Goal: Find specific page/section: Find specific page/section

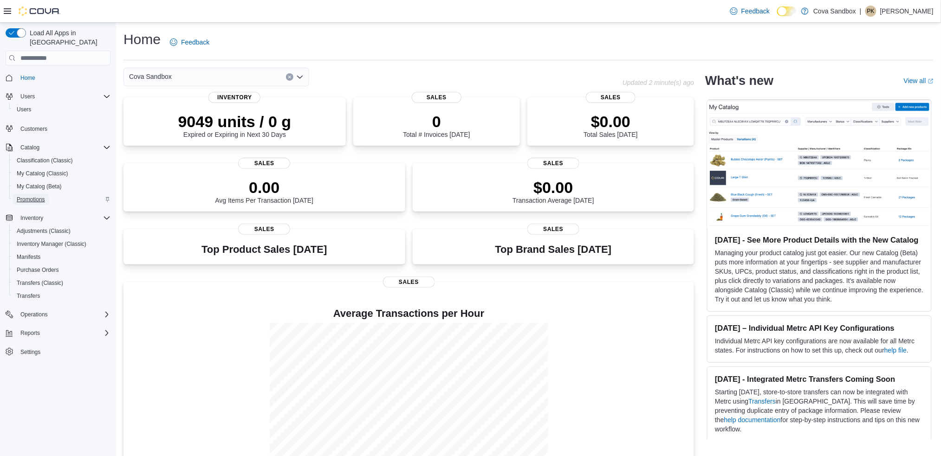
click at [39, 196] on span "Promotions" at bounding box center [31, 199] width 28 height 7
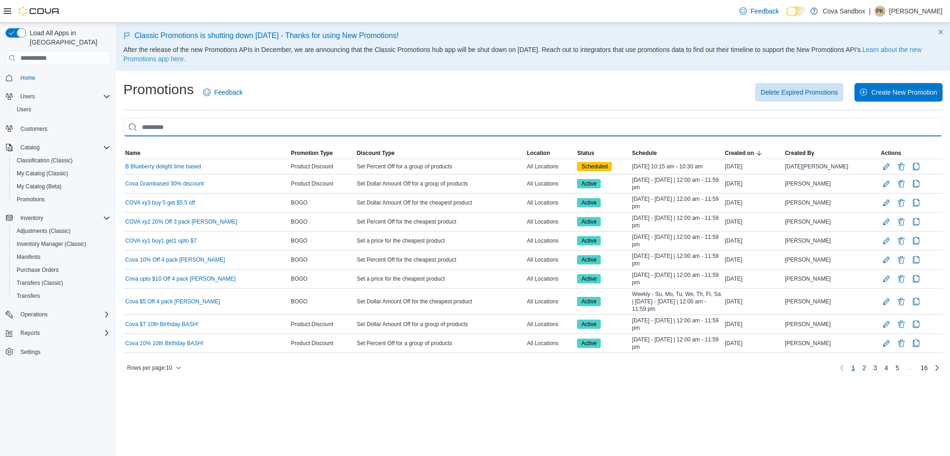
click at [188, 125] on input "This is a search bar. As you type, the results lower in the page will automatic…" at bounding box center [533, 127] width 820 height 19
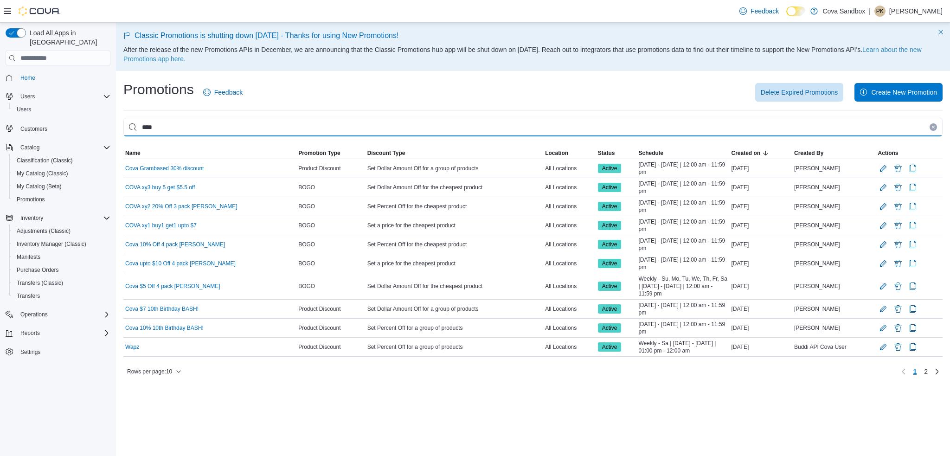
type input "****"
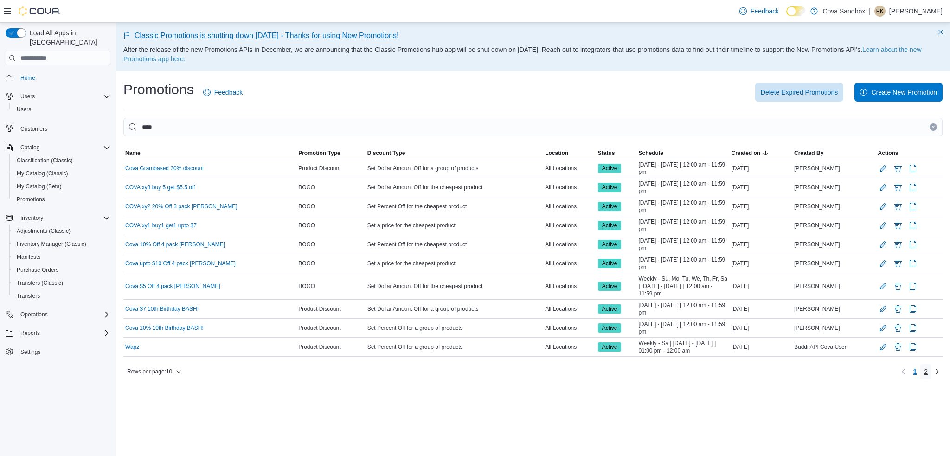
click at [923, 371] on link "2" at bounding box center [926, 371] width 11 height 15
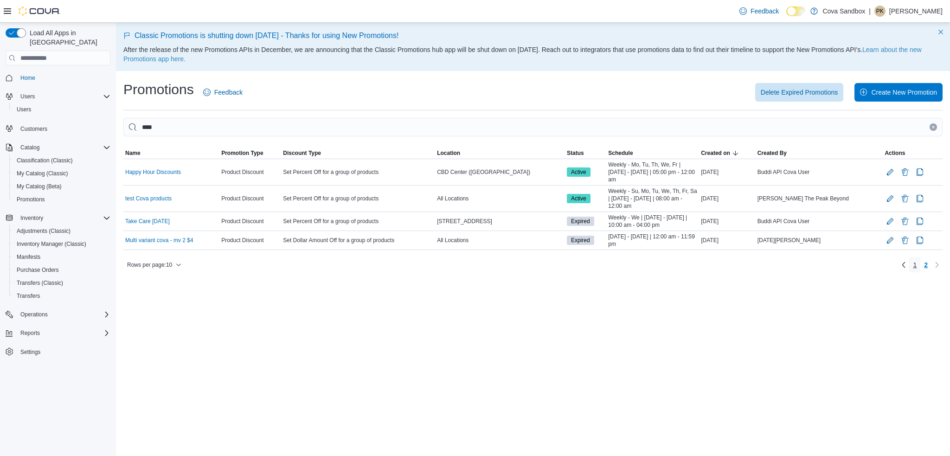
click at [912, 262] on link "1" at bounding box center [915, 265] width 11 height 15
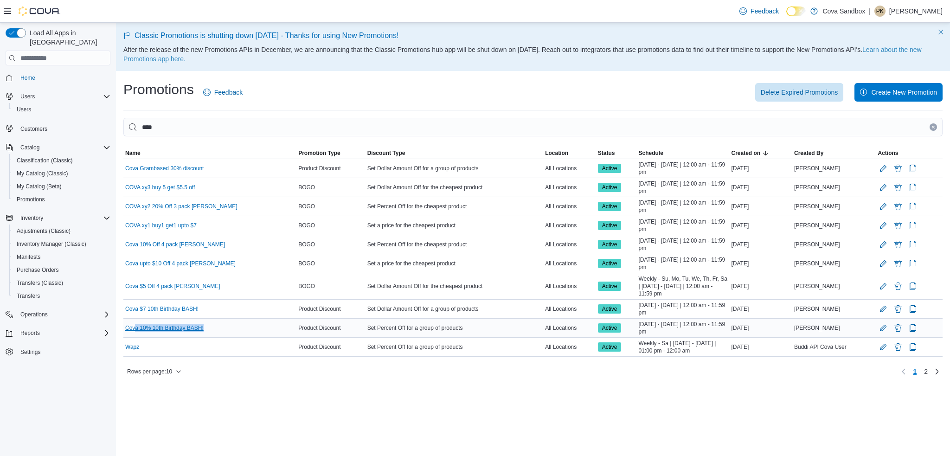
drag, startPoint x: 213, startPoint y: 328, endPoint x: 136, endPoint y: 328, distance: 76.1
click at [136, 328] on div "Cova 10% 10th Birthday BASH!" at bounding box center [209, 328] width 173 height 11
click at [928, 370] on link "2" at bounding box center [926, 371] width 11 height 15
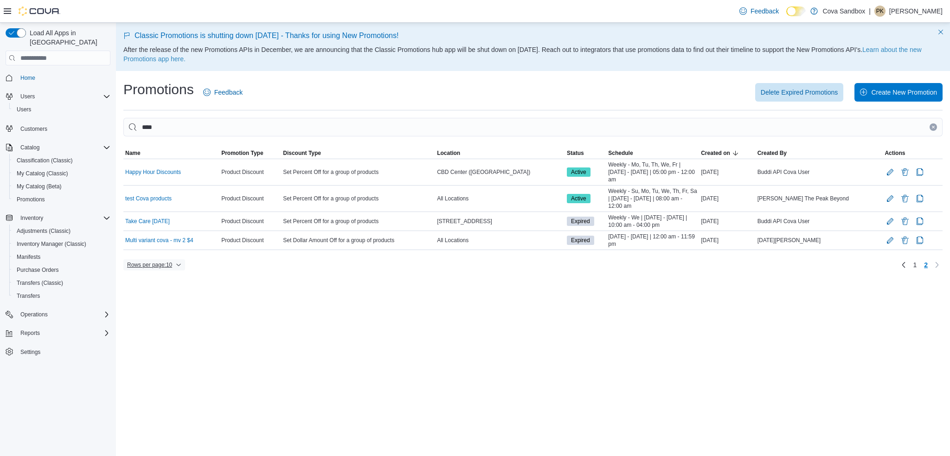
click at [172, 268] on span "Rows per page : 10" at bounding box center [149, 264] width 45 height 7
click at [265, 284] on div "Classic Promotions is shutting down Aug 6 - Thanks for using New Promotions! Af…" at bounding box center [533, 239] width 834 height 433
click at [916, 267] on span "1" at bounding box center [915, 264] width 4 height 9
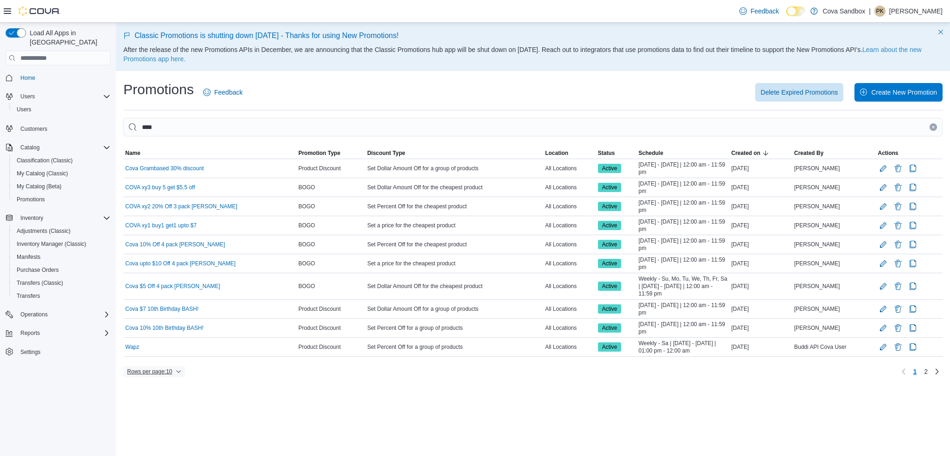
click at [181, 370] on icon "button" at bounding box center [179, 372] width 6 height 6
drag, startPoint x: 224, startPoint y: 422, endPoint x: 221, endPoint y: 404, distance: 18.2
click at [224, 420] on div "Classic Promotions is shutting down Aug 6 - Thanks for using New Promotions! Af…" at bounding box center [533, 239] width 834 height 433
click at [181, 310] on link "Cova $7 10th Birthday BASH!" at bounding box center [161, 308] width 73 height 7
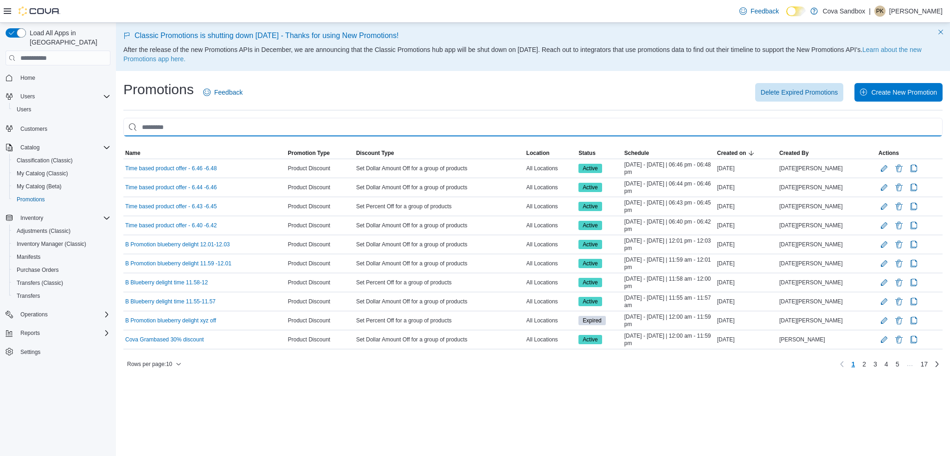
click at [191, 131] on input "This is a search bar. As you type, the results lower in the page will automatic…" at bounding box center [533, 127] width 820 height 19
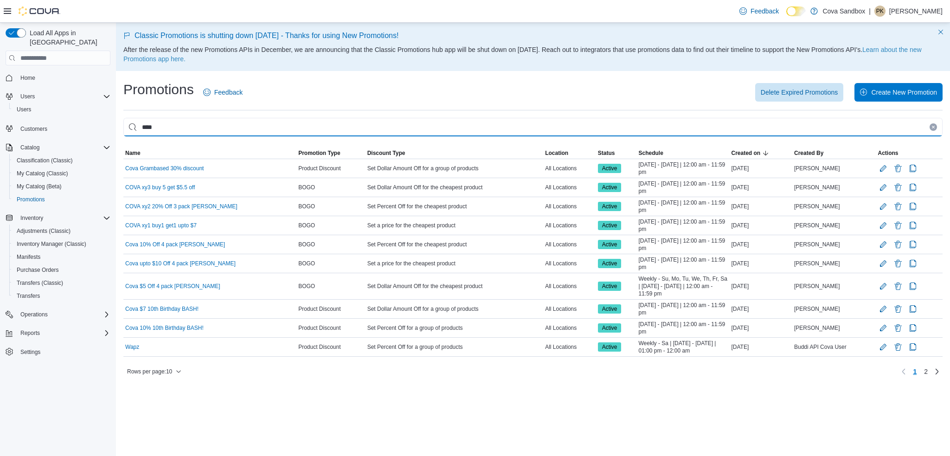
type input "****"
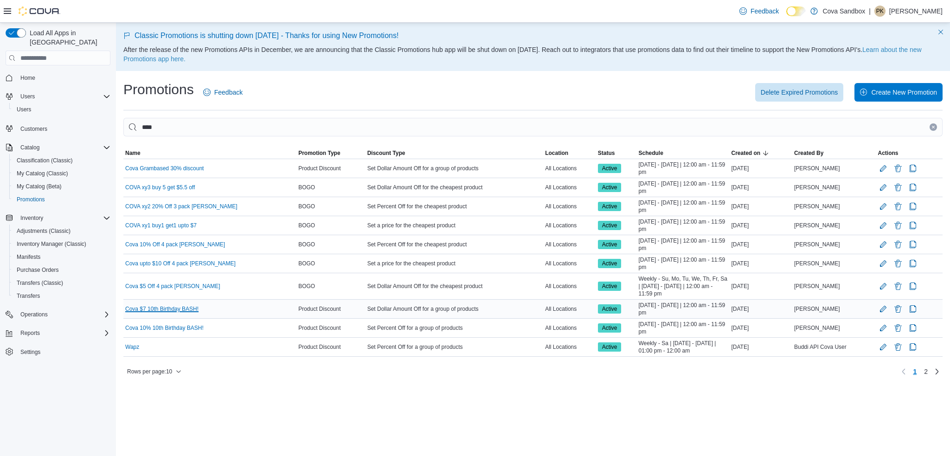
click at [175, 311] on link "Cova $7 10th Birthday BASH!" at bounding box center [161, 308] width 73 height 7
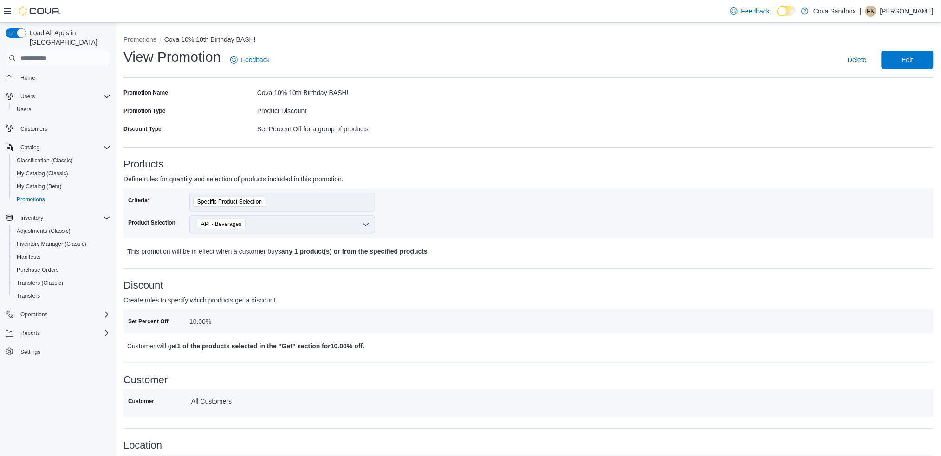
scroll to position [123, 0]
